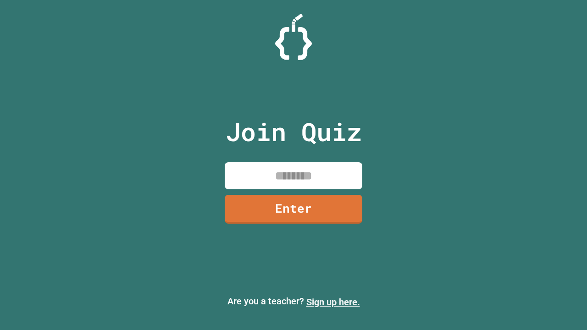
click at [333, 302] on link "Sign up here." at bounding box center [333, 302] width 54 height 11
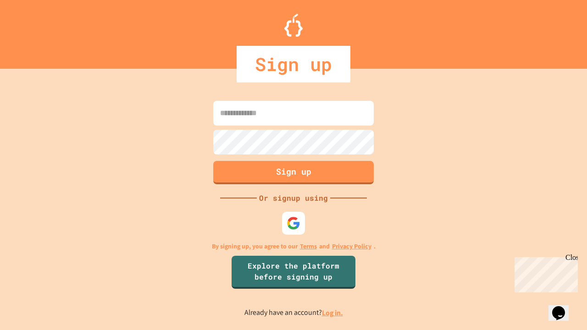
click at [333, 313] on link "Log in." at bounding box center [332, 313] width 21 height 10
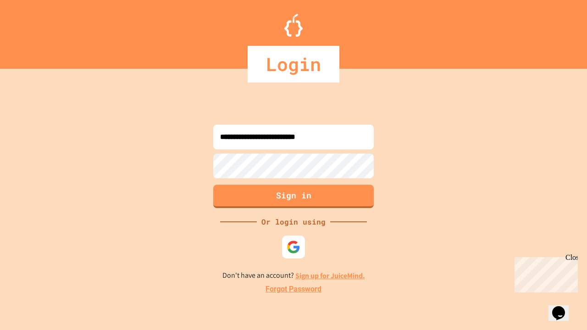
type input "**********"
